Goal: Information Seeking & Learning: Find specific fact

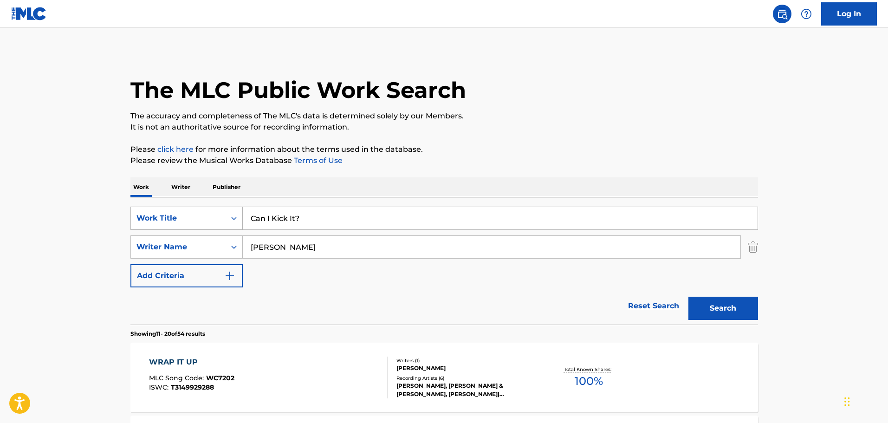
drag, startPoint x: 327, startPoint y: 224, endPoint x: 149, endPoint y: 224, distance: 177.7
click at [149, 224] on div "SearchWithCriteria7238a9fc-3dd3-4c60-b468-09571e440d19 Work Title Can I Kick It?" at bounding box center [443, 218] width 627 height 23
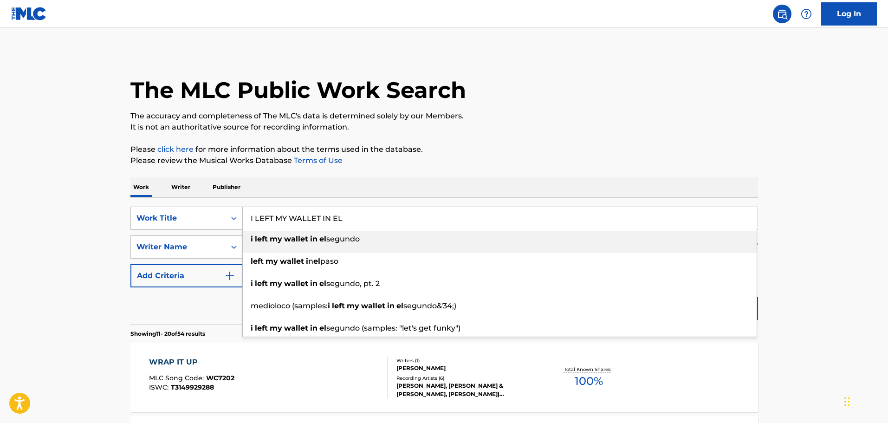
type input "I LEFT MY WALLET IN EL"
click at [295, 236] on strong "wallet" at bounding box center [296, 238] width 24 height 9
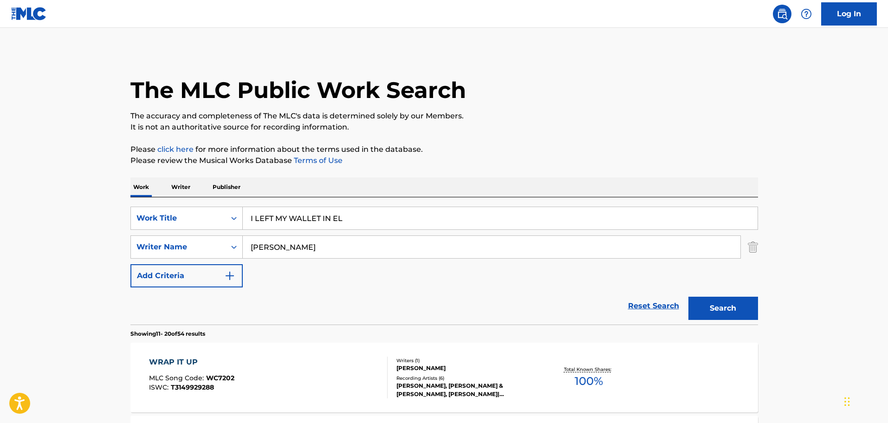
click at [741, 305] on button "Search" at bounding box center [723, 308] width 70 height 23
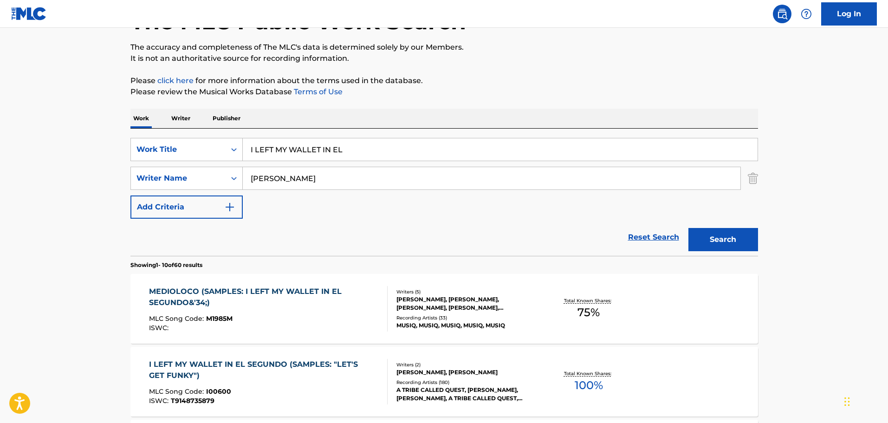
scroll to position [186, 0]
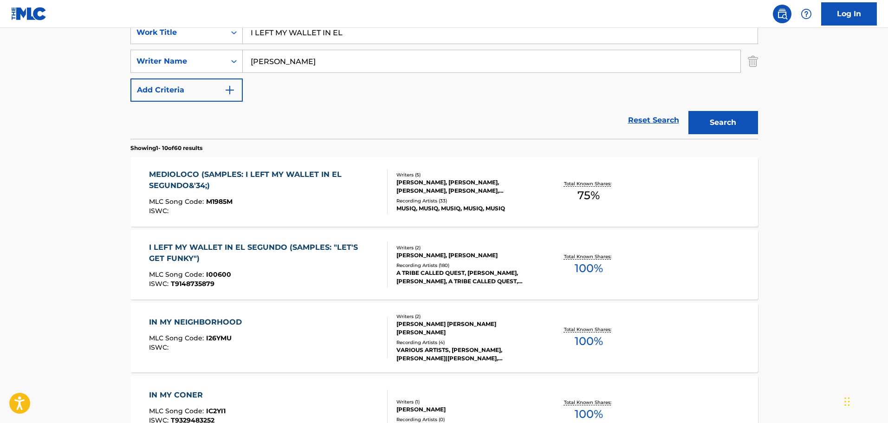
click at [421, 259] on div "[PERSON_NAME], [PERSON_NAME]" at bounding box center [466, 255] width 140 height 8
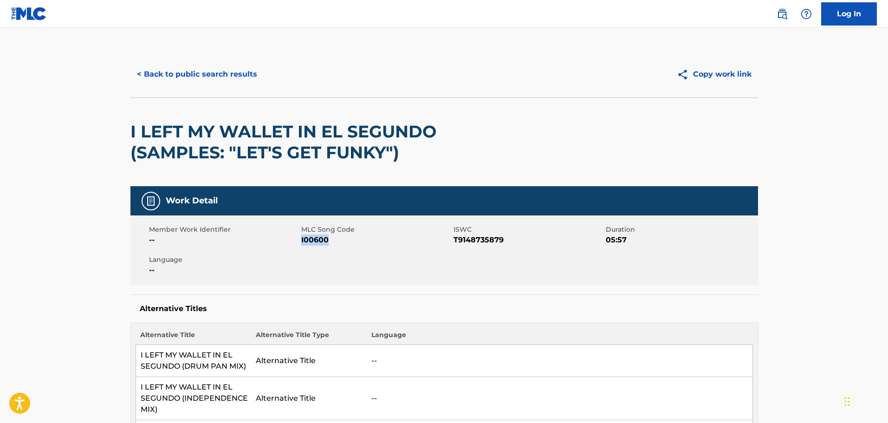
drag, startPoint x: 328, startPoint y: 239, endPoint x: 302, endPoint y: 244, distance: 26.4
click at [302, 244] on span "I00600" at bounding box center [376, 239] width 150 height 11
copy span "I00600"
click at [510, 166] on div "I LEFT MY WALLET IN EL SEGUNDO (SAMPLES: "LET'S GET FUNKY")" at bounding box center [443, 141] width 627 height 89
click at [209, 78] on button "< Back to public search results" at bounding box center [196, 74] width 133 height 23
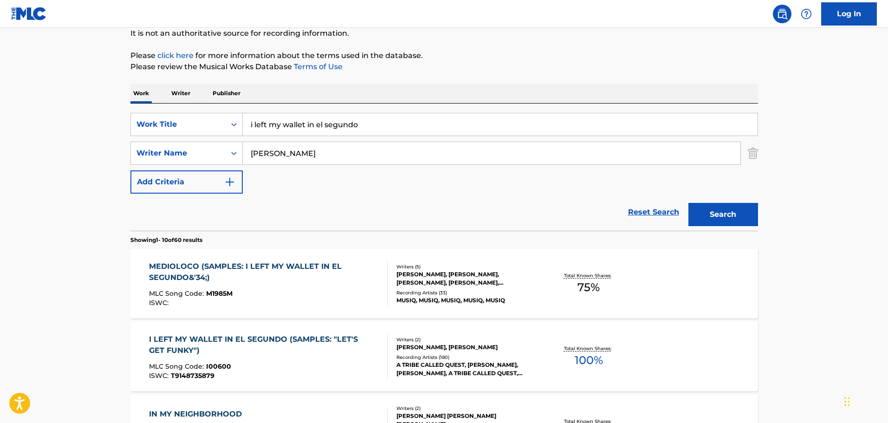
scroll to position [93, 0]
click at [377, 125] on input "i left my wallet in el segundo" at bounding box center [500, 125] width 515 height 22
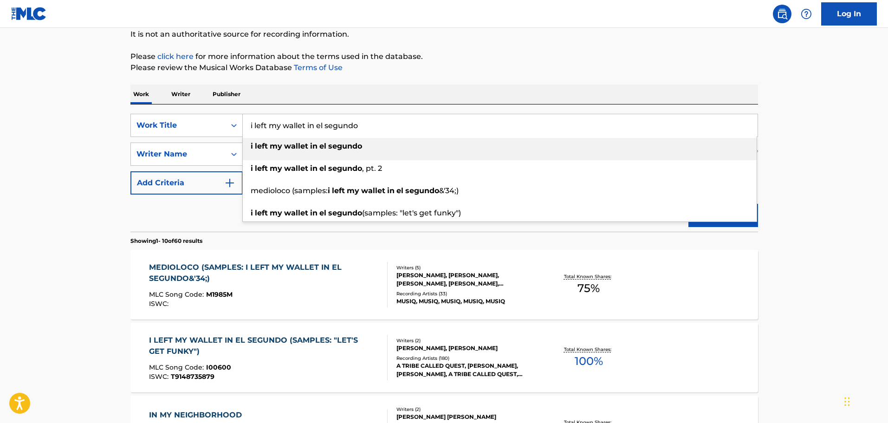
drag, startPoint x: 384, startPoint y: 135, endPoint x: 252, endPoint y: 131, distance: 131.8
click at [252, 131] on input "i left my wallet in el segundo" at bounding box center [500, 125] width 515 height 22
click at [449, 92] on div "Work Writer Publisher" at bounding box center [443, 93] width 627 height 19
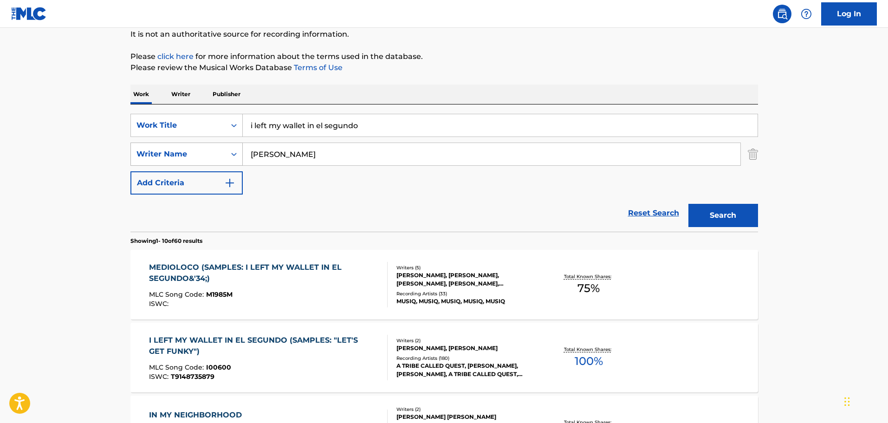
drag, startPoint x: 322, startPoint y: 153, endPoint x: 204, endPoint y: 149, distance: 118.4
click at [204, 149] on div "SearchWithCriteriab1d997be-fb19-43c0-a845-f61c4ee08677 Writer Name [PERSON_NAME]" at bounding box center [443, 153] width 627 height 23
click at [161, 124] on div "Work Title" at bounding box center [178, 125] width 84 height 11
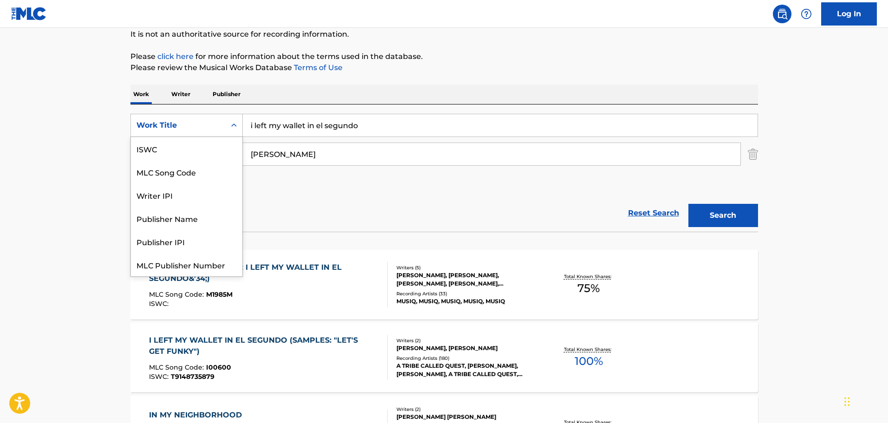
scroll to position [23, 0]
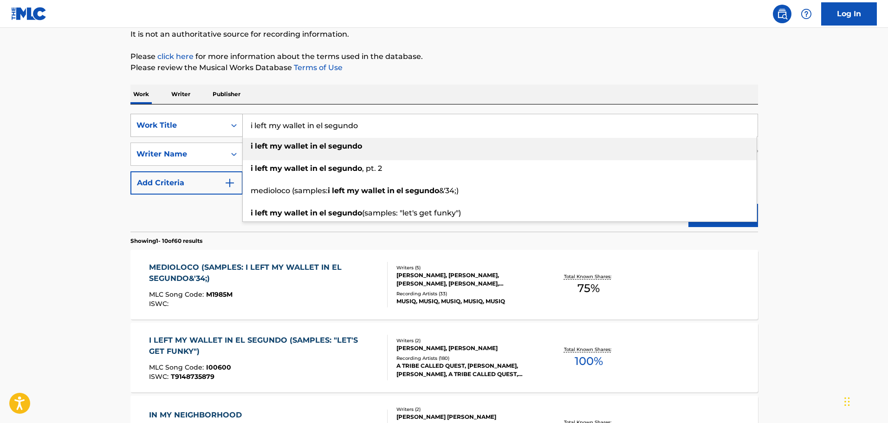
drag, startPoint x: 373, startPoint y: 131, endPoint x: 242, endPoint y: 123, distance: 131.6
click at [242, 123] on div "SearchWithCriteria7238a9fc-3dd3-4c60-b468-09571e440d19 Work Title i left my wal…" at bounding box center [443, 125] width 627 height 23
paste input "A$[PERSON_NAME]"
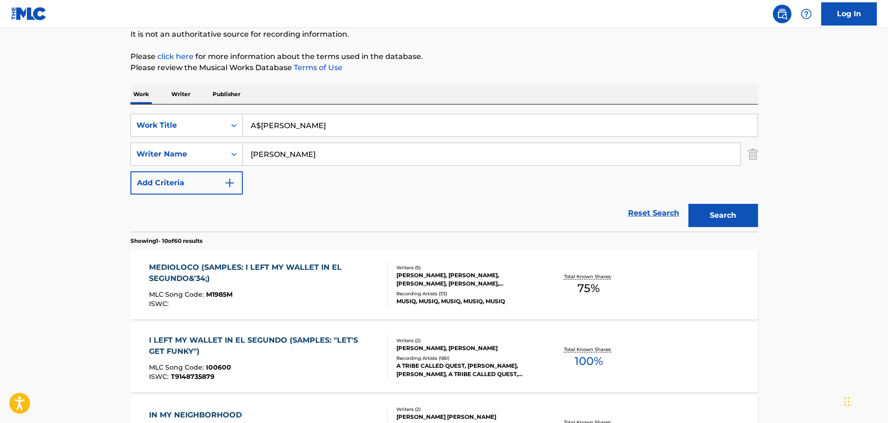
drag, startPoint x: 321, startPoint y: 131, endPoint x: 265, endPoint y: 131, distance: 56.2
click at [265, 131] on input "A$[PERSON_NAME]" at bounding box center [500, 125] width 515 height 22
type input "A$[PERSON_NAME]"
drag, startPoint x: 335, startPoint y: 165, endPoint x: 217, endPoint y: 167, distance: 117.9
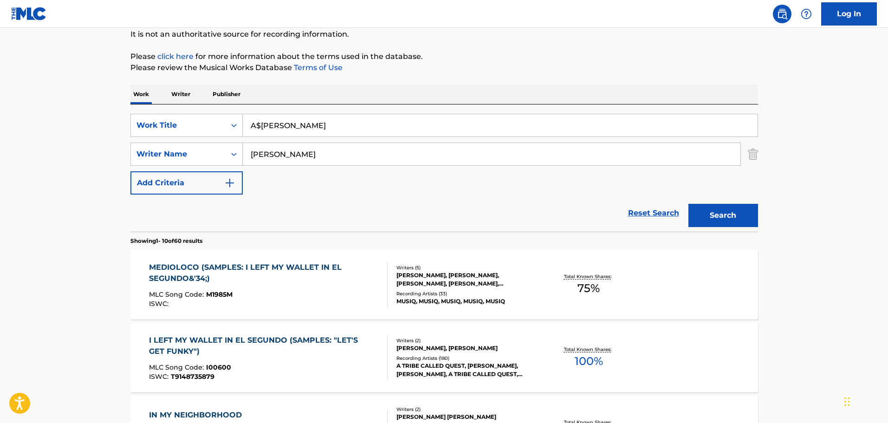
click at [219, 165] on div "SearchWithCriteriab1d997be-fb19-43c0-a845-f61c4ee08677 Writer Name [PERSON_NAME]" at bounding box center [443, 153] width 627 height 23
type input "N"
type input "MINAJ"
drag, startPoint x: 314, startPoint y: 129, endPoint x: 237, endPoint y: 132, distance: 77.1
click at [237, 132] on div "SearchWithCriteria7238a9fc-3dd3-4c60-b468-09571e440d19 Work Title A$[PERSON_NAM…" at bounding box center [443, 125] width 627 height 23
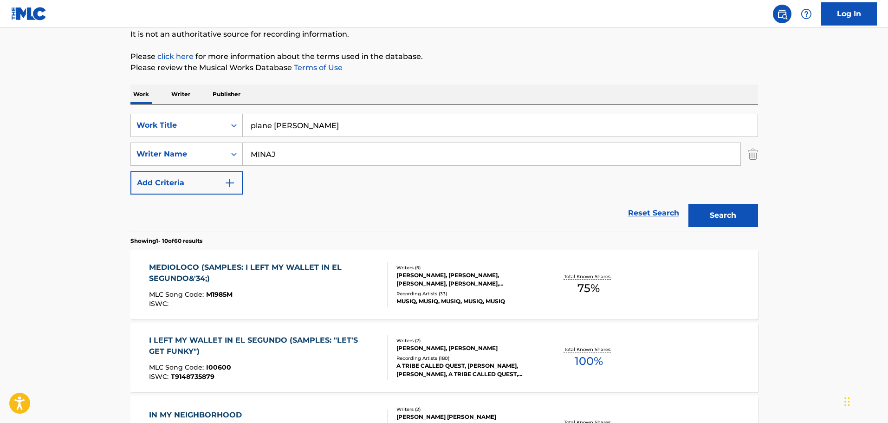
type input "plane [PERSON_NAME]"
click at [727, 213] on button "Search" at bounding box center [723, 215] width 70 height 23
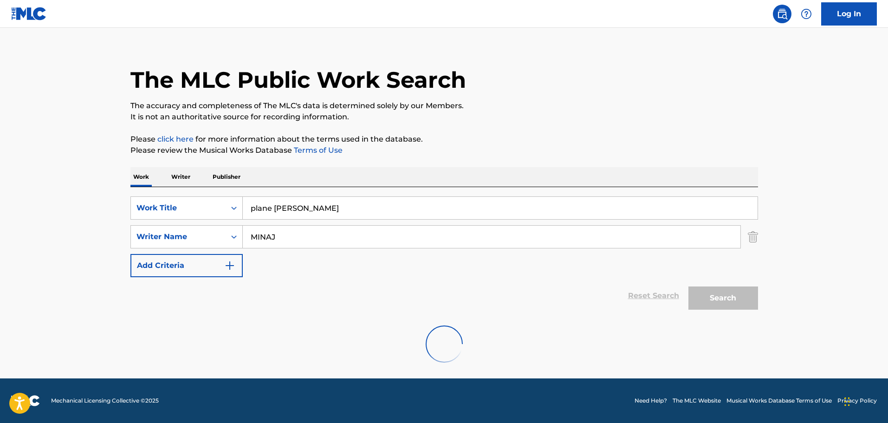
scroll to position [0, 0]
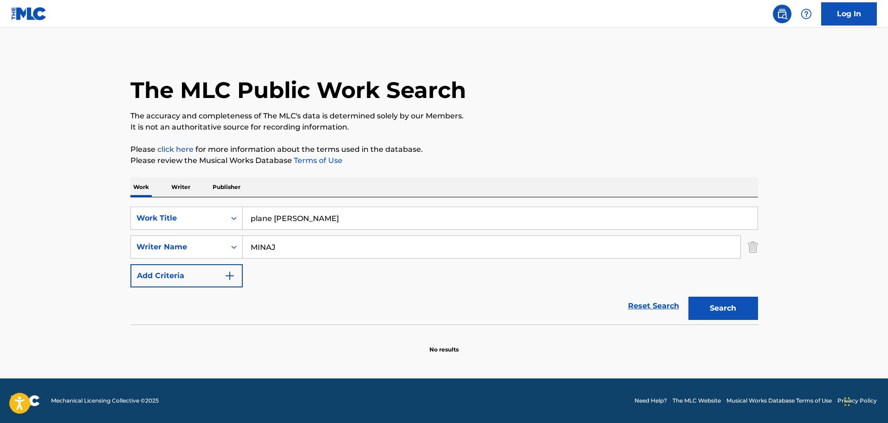
drag, startPoint x: 281, startPoint y: 247, endPoint x: 245, endPoint y: 249, distance: 35.8
click at [245, 249] on input "MINAJ" at bounding box center [491, 247] width 497 height 22
paste input "[PERSON_NAME]"
type input "[PERSON_NAME]"
click at [736, 309] on button "Search" at bounding box center [723, 308] width 70 height 23
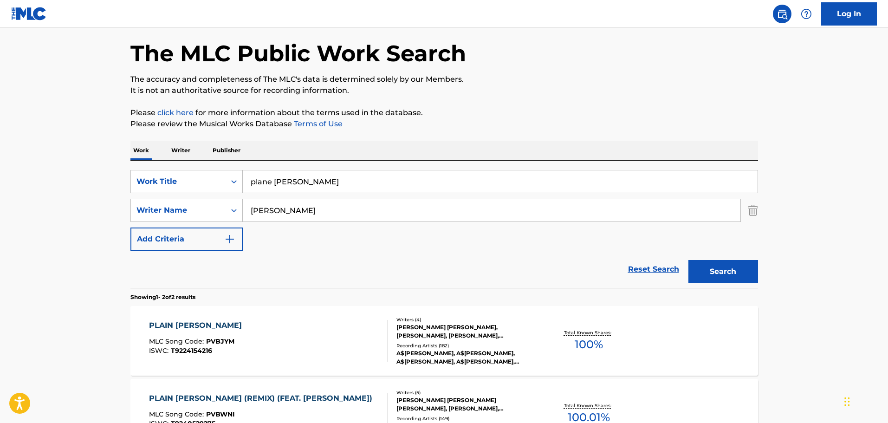
scroll to position [93, 0]
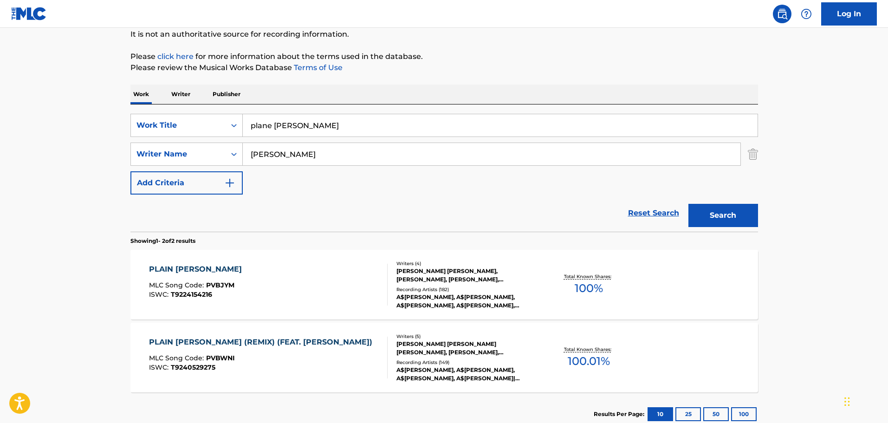
click at [442, 357] on div "Writers ( 5 ) [PERSON_NAME] [PERSON_NAME] [PERSON_NAME], [PERSON_NAME], [PERSON…" at bounding box center [461, 358] width 149 height 50
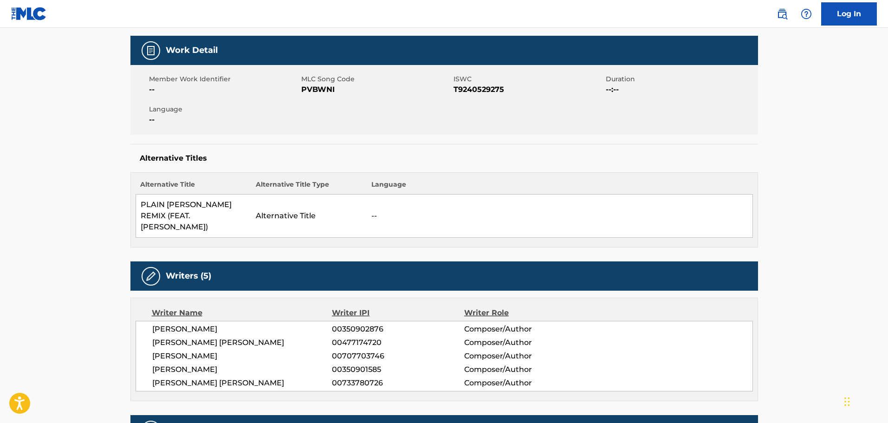
scroll to position [186, 0]
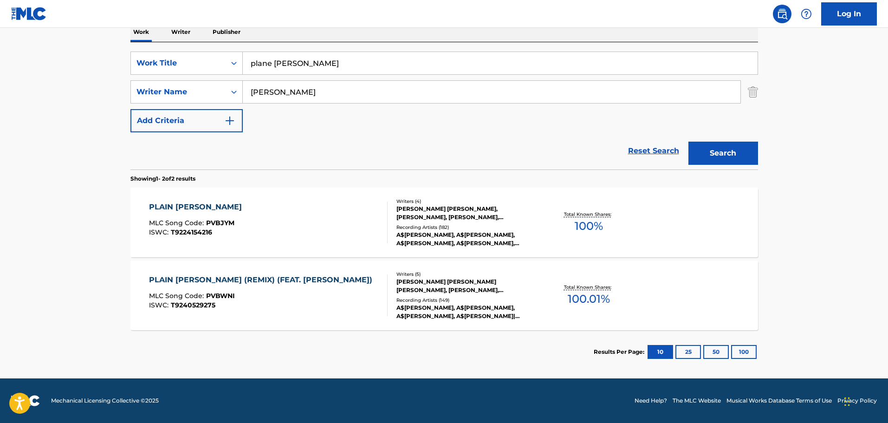
scroll to position [93, 0]
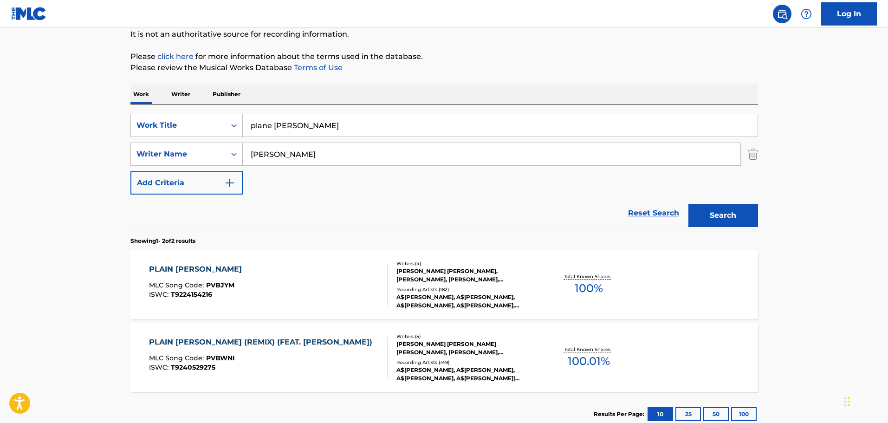
click at [439, 278] on div "[PERSON_NAME] [PERSON_NAME], [PERSON_NAME], [PERSON_NAME], [PERSON_NAME]" at bounding box center [466, 275] width 140 height 17
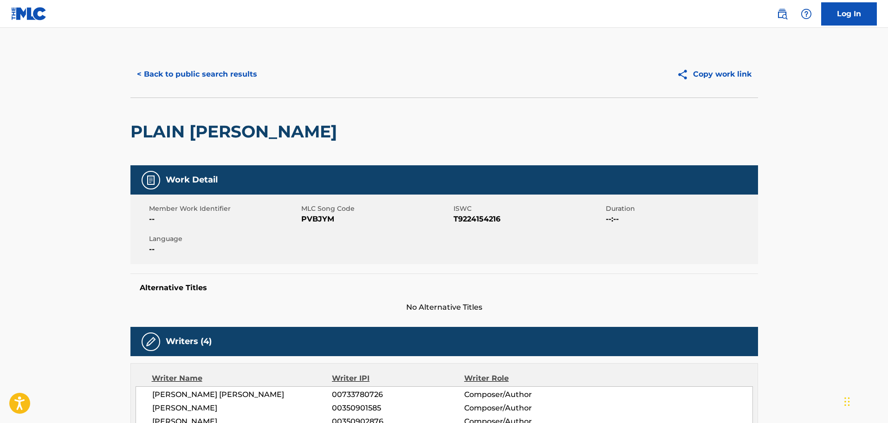
click at [214, 78] on button "< Back to public search results" at bounding box center [196, 74] width 133 height 23
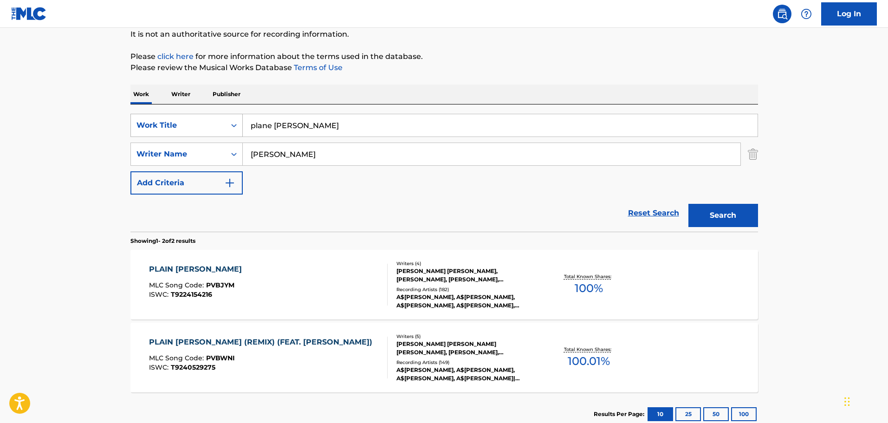
click at [160, 127] on div "Work Title" at bounding box center [178, 125] width 84 height 11
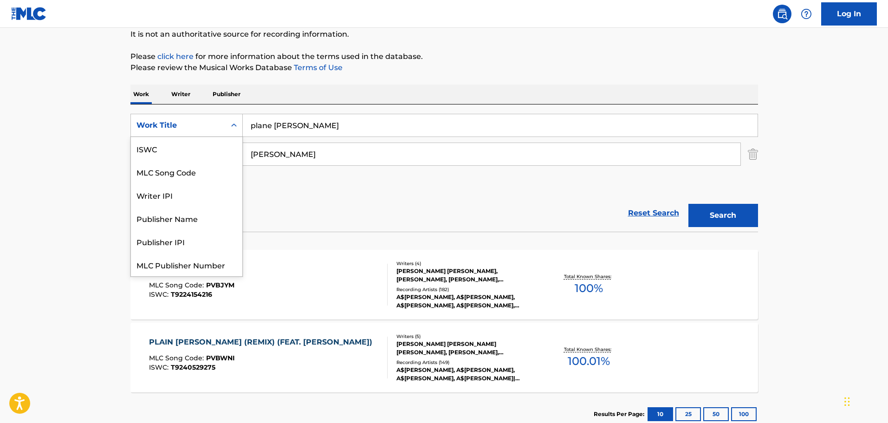
scroll to position [23, 0]
click at [169, 153] on div "MLC Song Code" at bounding box center [186, 148] width 111 height 23
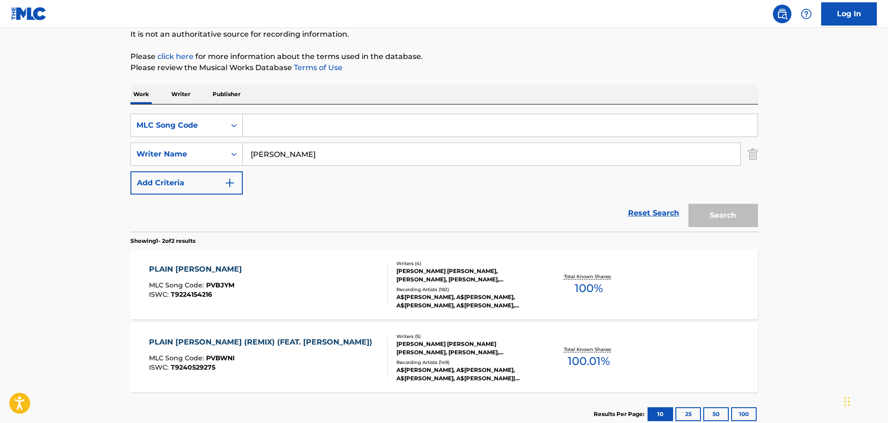
click at [283, 136] on input "Search Form" at bounding box center [500, 125] width 515 height 22
paste input "S1983H"
type input "S1983H"
drag, startPoint x: 307, startPoint y: 155, endPoint x: 231, endPoint y: 155, distance: 75.6
click at [231, 155] on div "SearchWithCriteriab1d997be-fb19-43c0-a845-f61c4ee08677 Writer Name [PERSON_NAME]" at bounding box center [443, 153] width 627 height 23
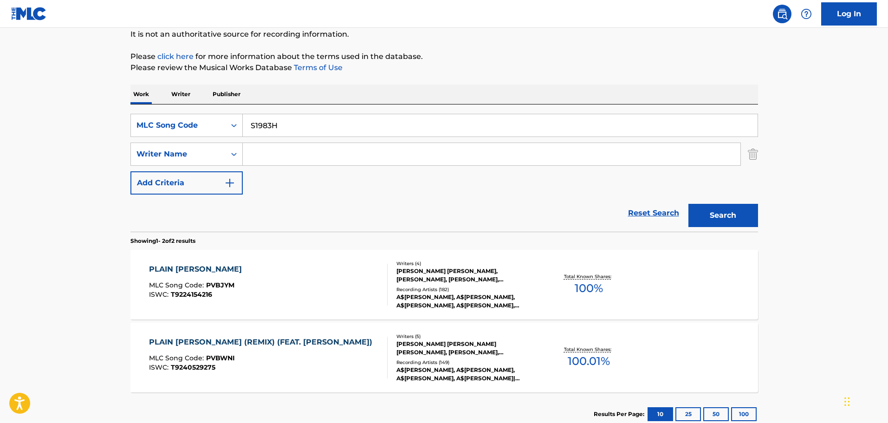
click at [731, 216] on button "Search" at bounding box center [723, 215] width 70 height 23
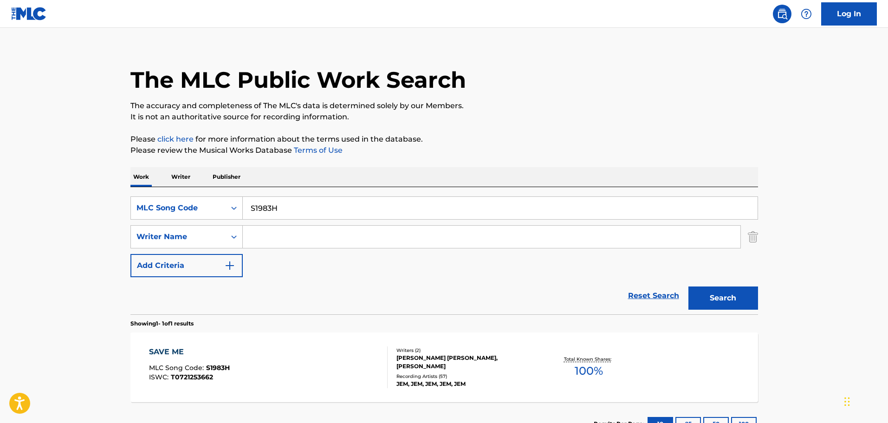
scroll to position [82, 0]
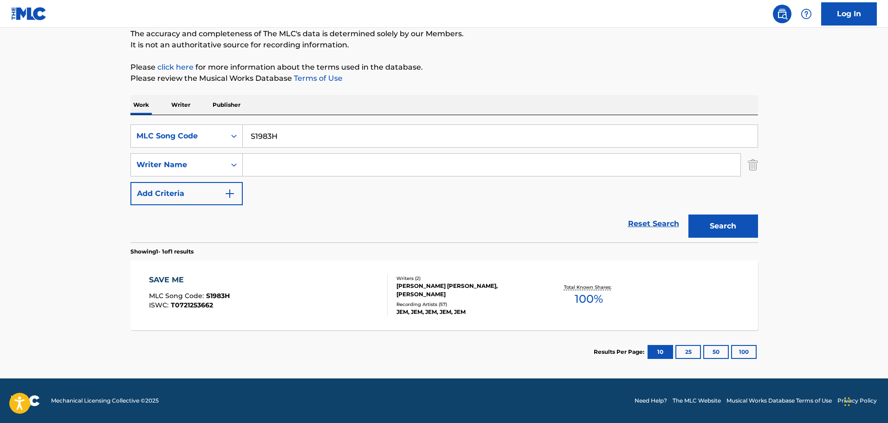
click at [419, 292] on div "[PERSON_NAME] [PERSON_NAME], [PERSON_NAME]" at bounding box center [466, 290] width 140 height 17
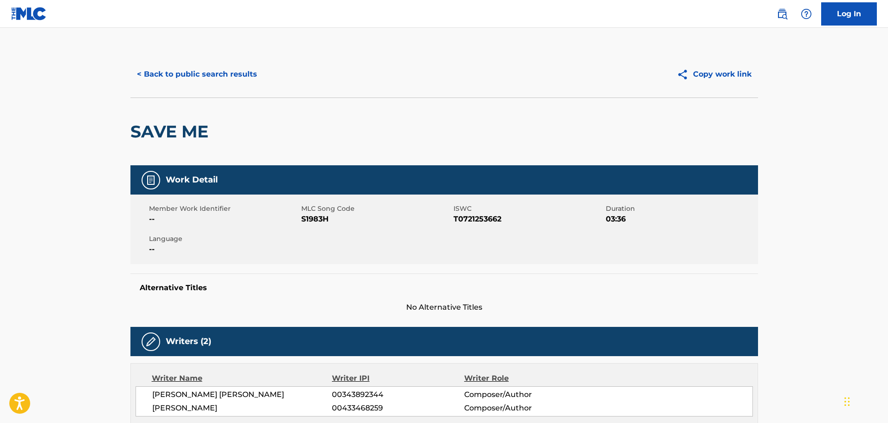
click at [161, 71] on button "< Back to public search results" at bounding box center [196, 74] width 133 height 23
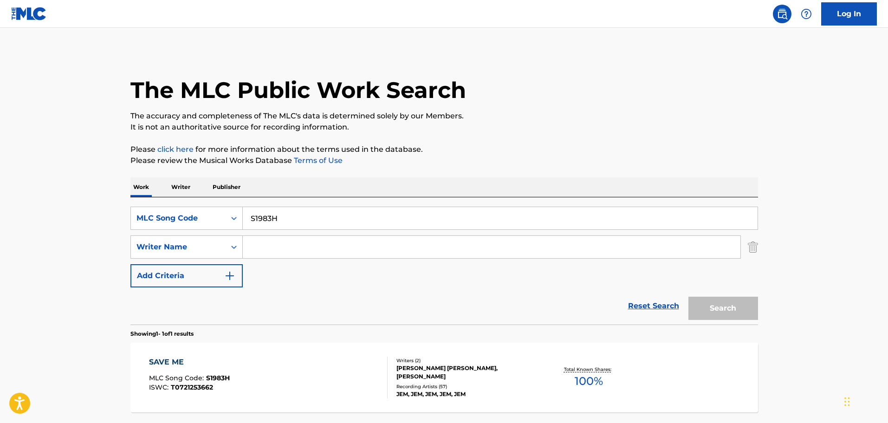
scroll to position [29, 0]
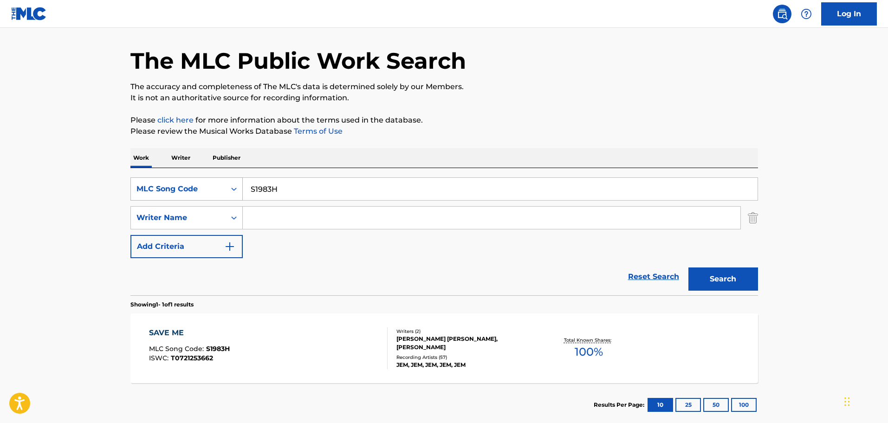
drag, startPoint x: 297, startPoint y: 191, endPoint x: 226, endPoint y: 191, distance: 70.5
click at [226, 191] on div "SearchWithCriteria3ac12c62-530a-4051-93c3-801ed3fa5afe MLC Song Code S1983H" at bounding box center [443, 188] width 627 height 23
paste input "A63190"
type input "A63190"
click at [715, 277] on button "Search" at bounding box center [723, 278] width 70 height 23
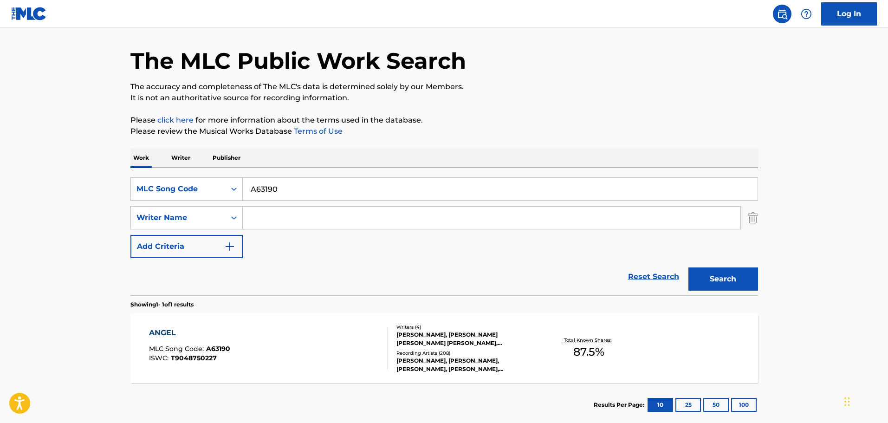
click at [435, 336] on div "[PERSON_NAME], [PERSON_NAME] [PERSON_NAME] [PERSON_NAME], [PERSON_NAME]" at bounding box center [466, 338] width 140 height 17
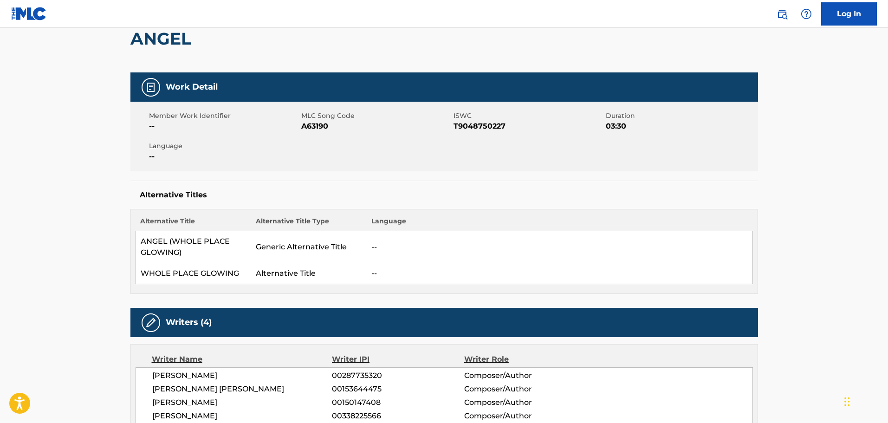
scroll to position [139, 0]
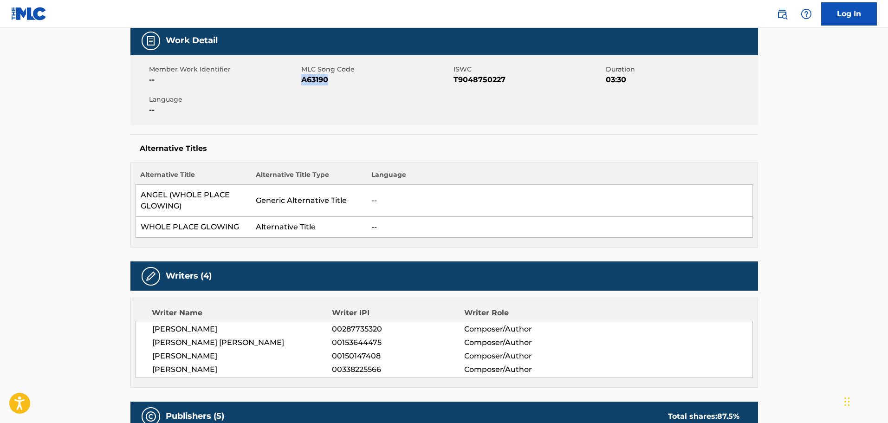
drag, startPoint x: 331, startPoint y: 80, endPoint x: 302, endPoint y: 85, distance: 29.8
click at [302, 85] on div "Member Work Identifier -- MLC Song Code A63190 ISWC T9048750227 Duration 03:30 …" at bounding box center [443, 90] width 627 height 70
copy span "A63190"
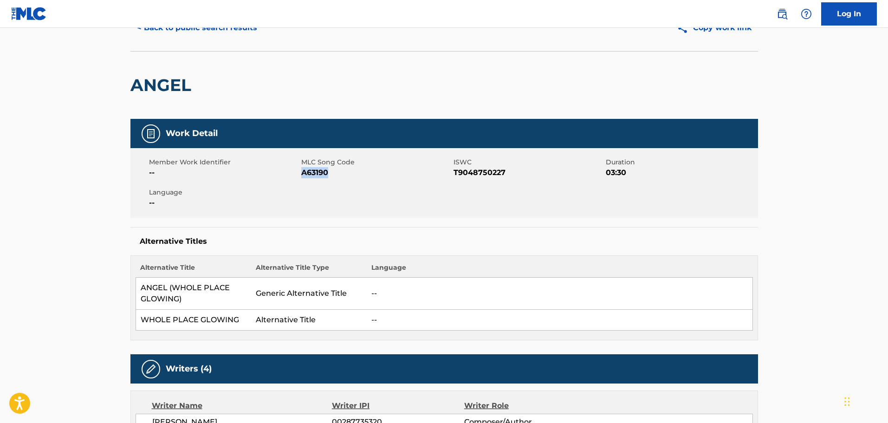
scroll to position [0, 0]
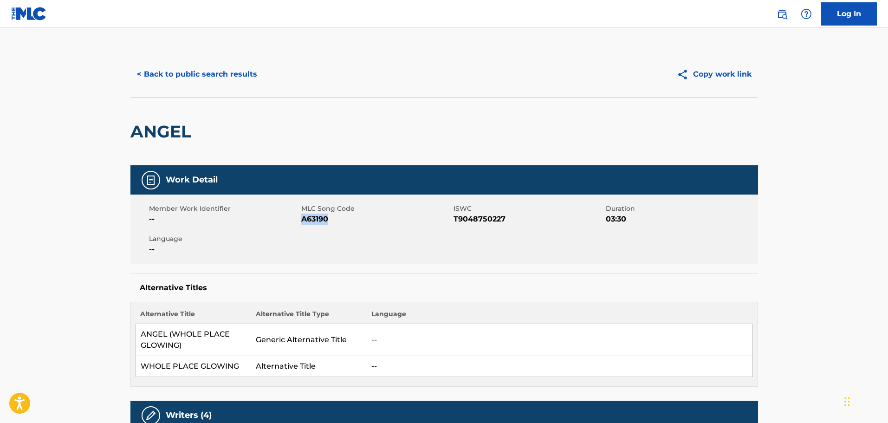
click at [243, 73] on button "< Back to public search results" at bounding box center [196, 74] width 133 height 23
